Goal: Use online tool/utility: Utilize a website feature to perform a specific function

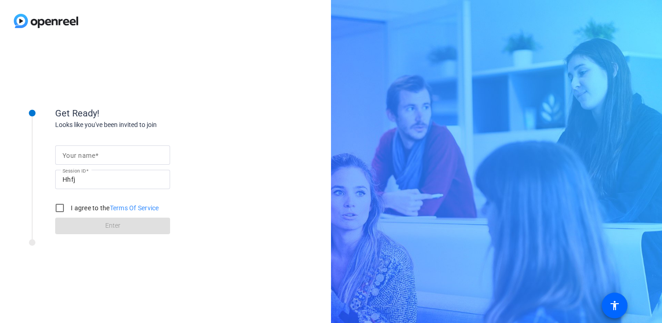
click at [133, 155] on input "Your name" at bounding box center [113, 154] width 100 height 11
type input "[PERSON_NAME]"
click at [59, 210] on input "I agree to the Terms Of Service" at bounding box center [60, 208] width 18 height 18
checkbox input "true"
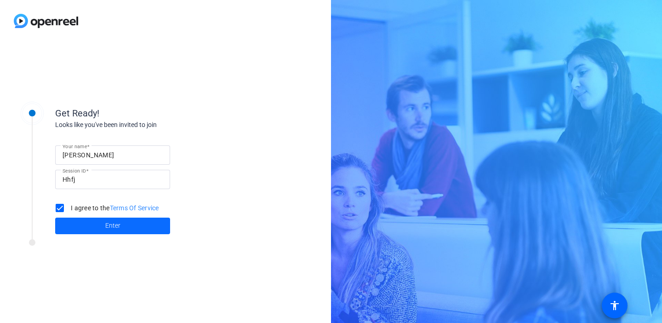
click at [104, 224] on span at bounding box center [112, 226] width 115 height 22
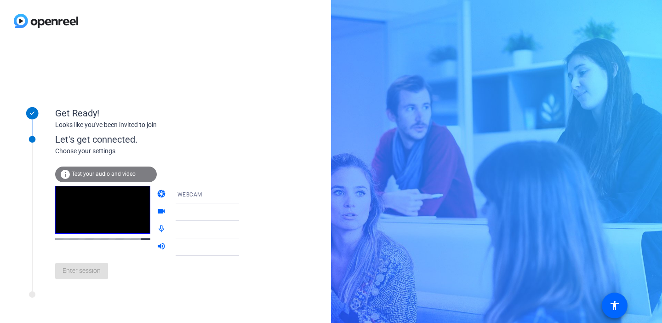
click at [194, 192] on div "WEBCAM" at bounding box center [212, 194] width 69 height 11
click at [220, 171] on div at bounding box center [331, 161] width 662 height 323
click at [184, 212] on div at bounding box center [212, 211] width 69 height 11
click at [222, 154] on div "Choose your settings" at bounding box center [156, 151] width 203 height 10
click at [87, 205] on video at bounding box center [102, 210] width 95 height 48
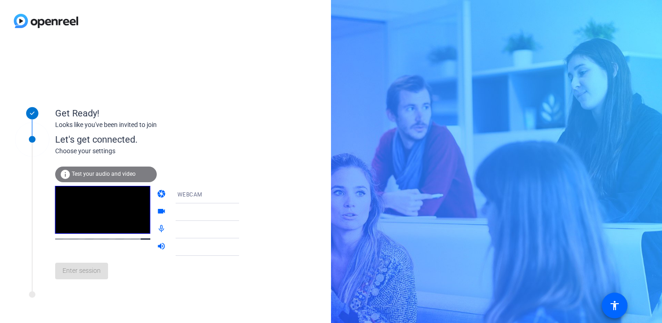
click at [65, 172] on mat-icon "info" at bounding box center [65, 174] width 11 height 11
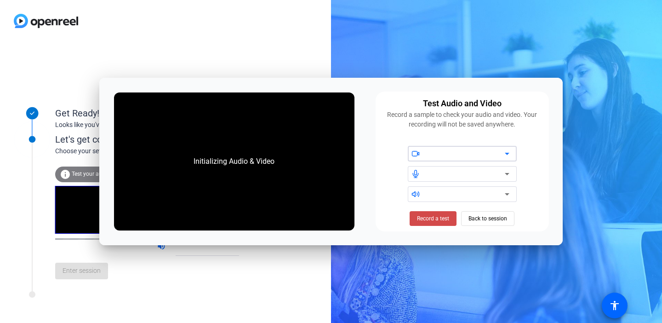
click at [434, 217] on span "Record a test" at bounding box center [433, 218] width 32 height 8
click at [447, 151] on div at bounding box center [466, 153] width 78 height 11
click at [433, 195] on div at bounding box center [466, 194] width 78 height 11
click at [440, 156] on div at bounding box center [466, 153] width 78 height 11
click at [277, 170] on div "Initializing Audio & Video" at bounding box center [233, 161] width 99 height 29
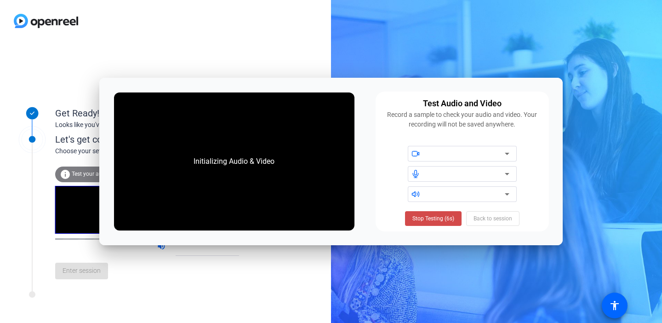
click at [424, 219] on span "Stop Testing (6s)" at bounding box center [434, 218] width 42 height 8
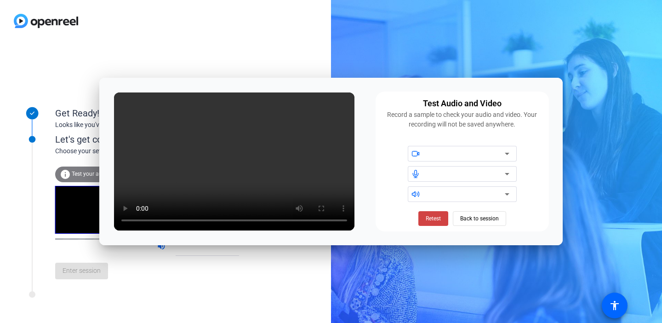
click at [405, 180] on div at bounding box center [462, 174] width 162 height 56
click at [434, 215] on span "Retest" at bounding box center [433, 218] width 15 height 8
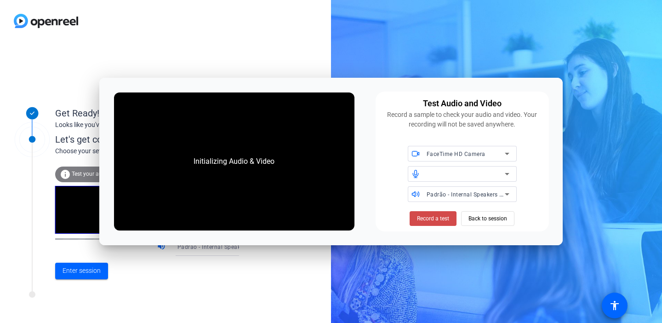
click at [427, 215] on span "Record a test" at bounding box center [433, 218] width 32 height 8
click at [422, 219] on span "Stop Testing" at bounding box center [433, 218] width 31 height 8
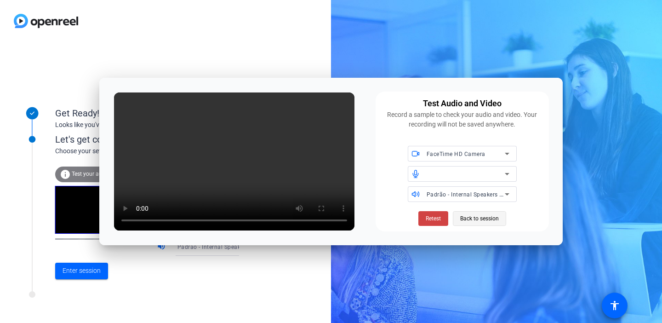
click at [472, 217] on span "Back to session" at bounding box center [479, 218] width 39 height 17
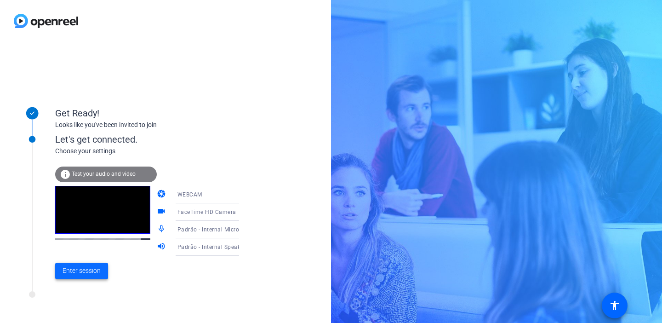
click at [82, 272] on span "Enter session" at bounding box center [82, 271] width 38 height 10
